Goal: Information Seeking & Learning: Learn about a topic

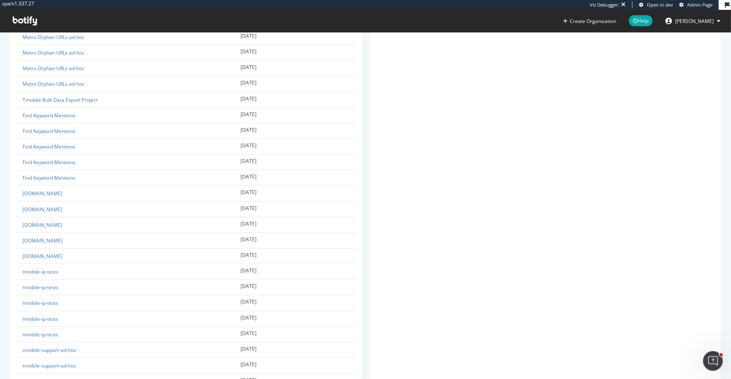
scroll to position [133, 0]
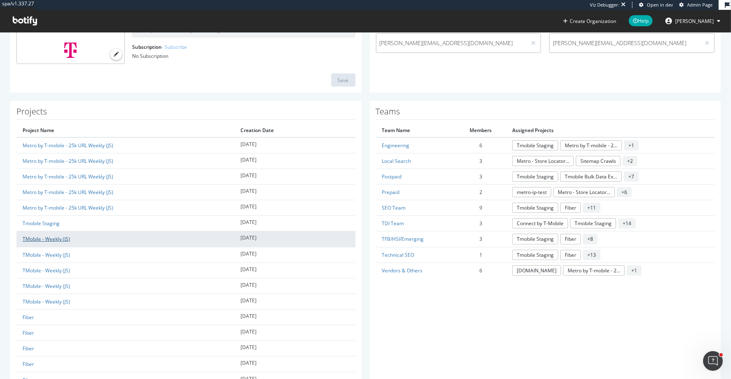
click at [57, 238] on link "TMobile - Weekly (JS)" at bounding box center [47, 238] width 48 height 7
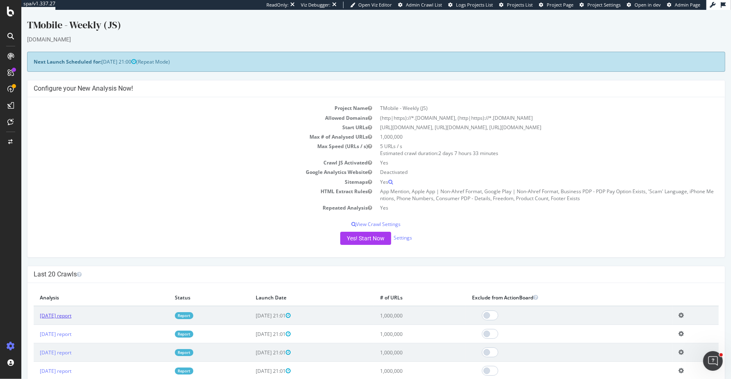
click at [71, 315] on link "2025 Sep. 12th report" at bounding box center [56, 315] width 32 height 7
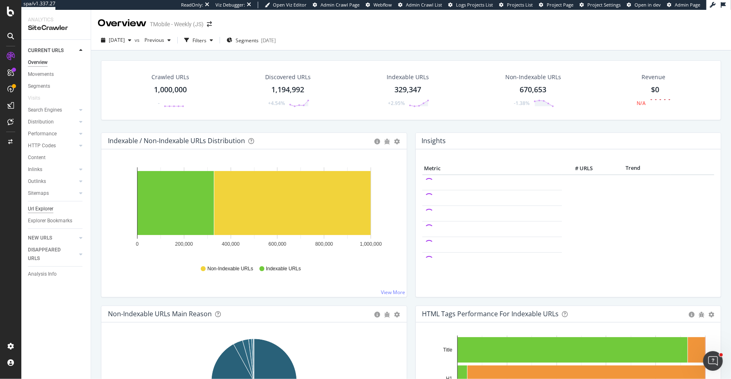
click at [45, 207] on div "Url Explorer" at bounding box center [40, 209] width 25 height 9
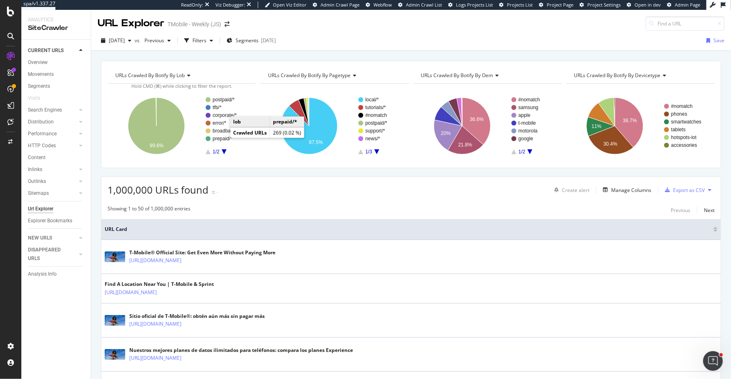
click at [221, 139] on text "prepaid/*" at bounding box center [223, 139] width 20 height 6
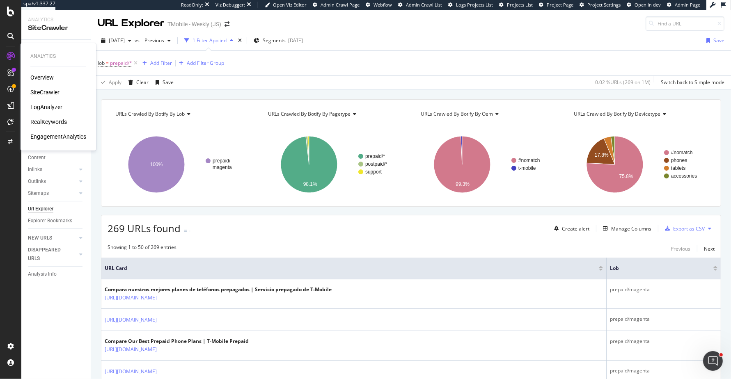
click at [40, 119] on div "RealKeywords" at bounding box center [48, 122] width 37 height 8
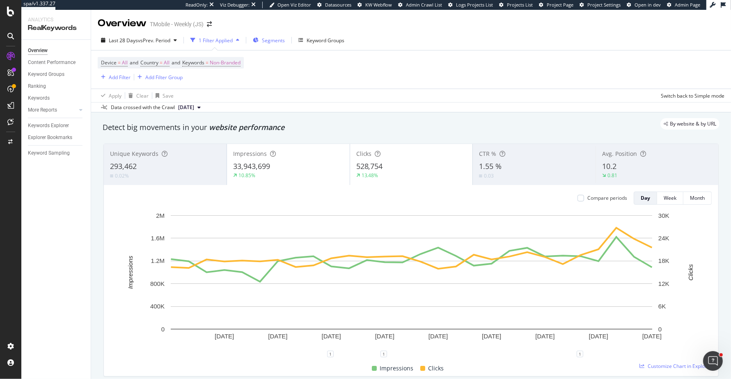
click at [278, 42] on span "Segments" at bounding box center [273, 40] width 23 height 7
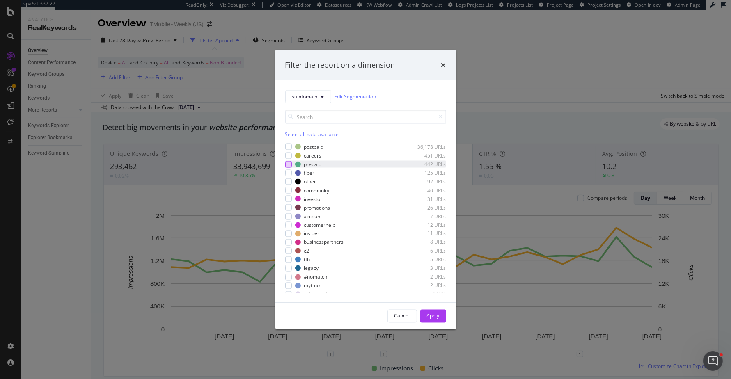
click at [288, 165] on div "modal" at bounding box center [288, 164] width 7 height 7
click at [433, 318] on div "Apply" at bounding box center [433, 316] width 13 height 7
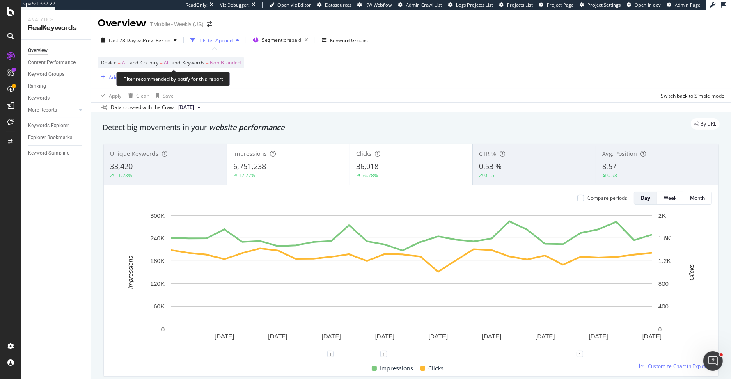
click at [235, 63] on span "Non-Branded" at bounding box center [225, 62] width 31 height 11
click at [435, 79] on div "Device = All and Country = All and Keywords = Non-Branded Add Filter Add Filter…" at bounding box center [411, 69] width 626 height 38
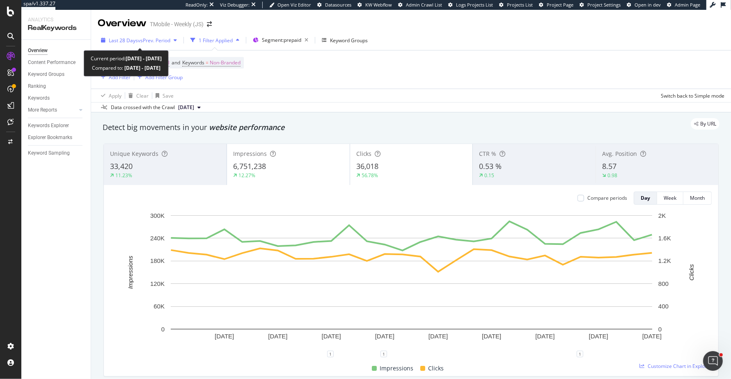
click at [131, 42] on span "Last 28 Days" at bounding box center [123, 40] width 29 height 7
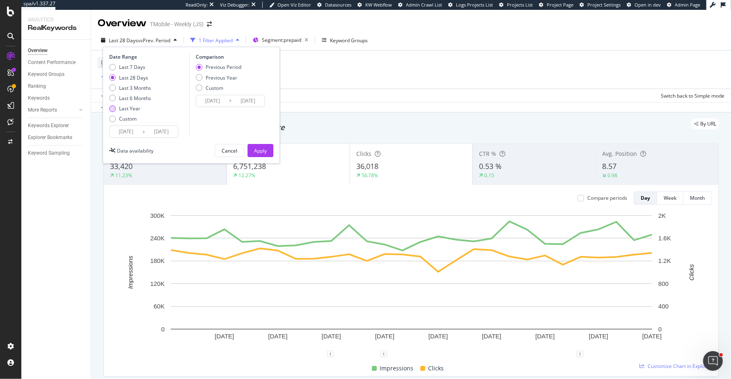
click at [134, 109] on div "Last Year" at bounding box center [129, 108] width 21 height 7
type input "2024/09/13"
type input "2023/09/14"
type input "2024/09/12"
click at [271, 151] on button "Apply" at bounding box center [260, 150] width 26 height 13
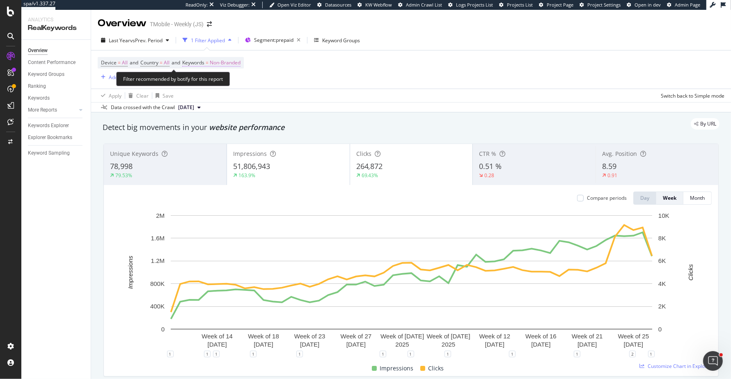
click at [229, 63] on span "Non-Branded" at bounding box center [225, 62] width 31 height 11
click at [217, 83] on span "Non-Branded" at bounding box center [211, 81] width 34 height 7
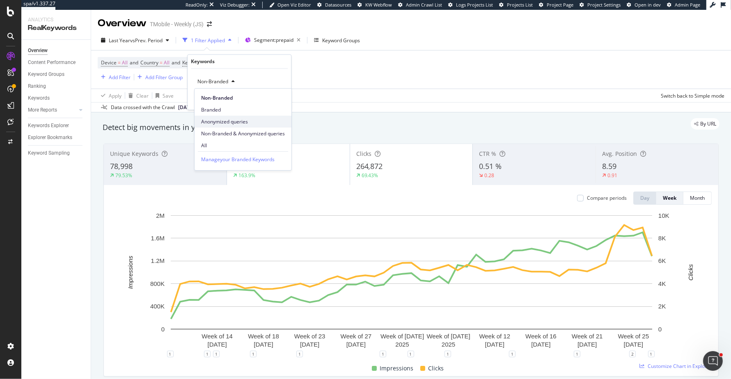
click at [212, 119] on span "Anonymized queries" at bounding box center [243, 121] width 84 height 7
click at [278, 95] on button "Apply" at bounding box center [273, 99] width 24 height 8
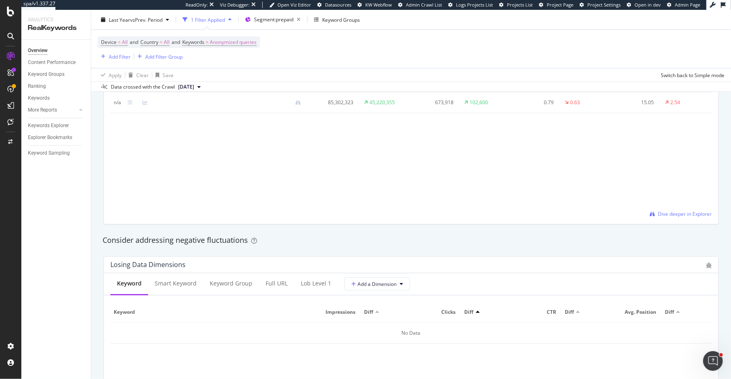
scroll to position [1284, 0]
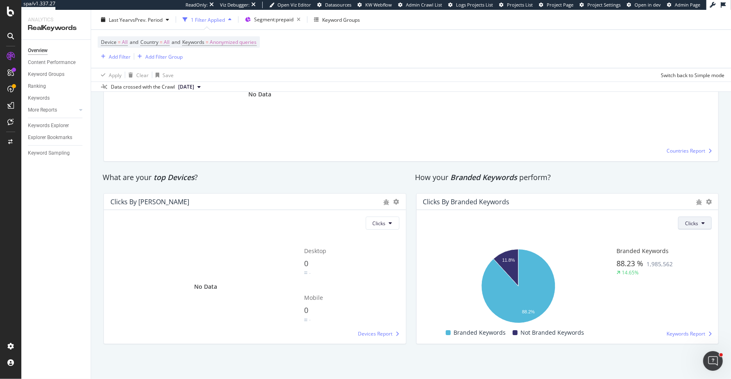
click at [686, 224] on span "Clicks" at bounding box center [691, 223] width 13 height 7
click at [688, 254] on span "Impressions" at bounding box center [700, 253] width 28 height 7
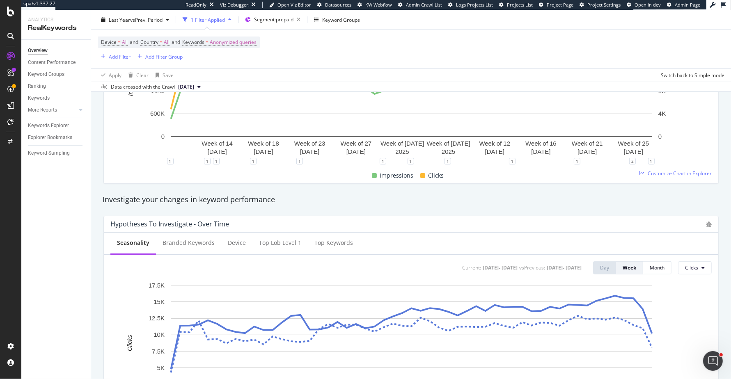
scroll to position [0, 0]
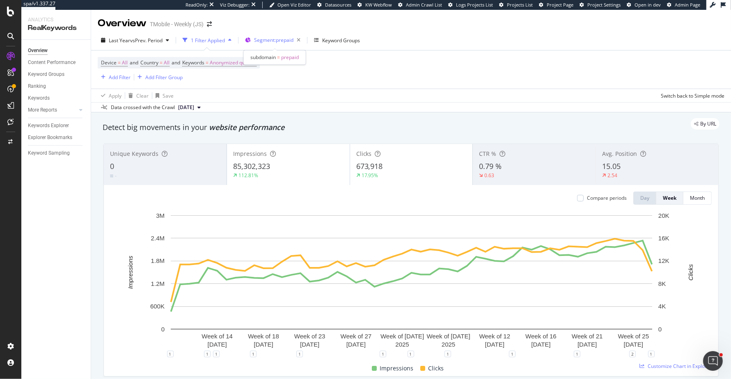
click at [280, 42] on span "Segment: prepaid" at bounding box center [273, 40] width 39 height 7
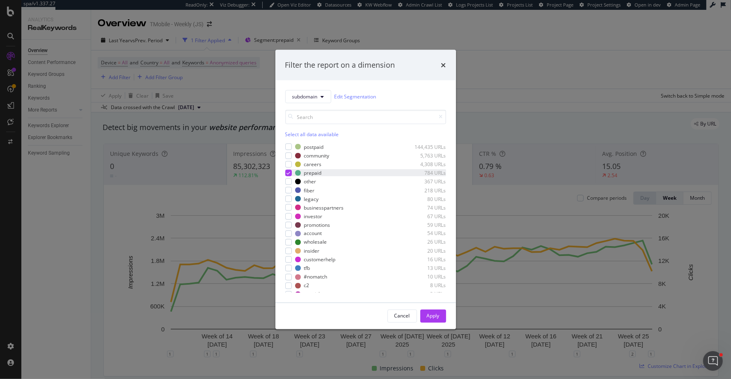
click at [286, 171] on icon "modal" at bounding box center [288, 173] width 4 height 4
click at [287, 146] on div "modal" at bounding box center [288, 147] width 7 height 7
click at [436, 318] on div "Apply" at bounding box center [433, 316] width 13 height 7
